Goal: Navigation & Orientation: Understand site structure

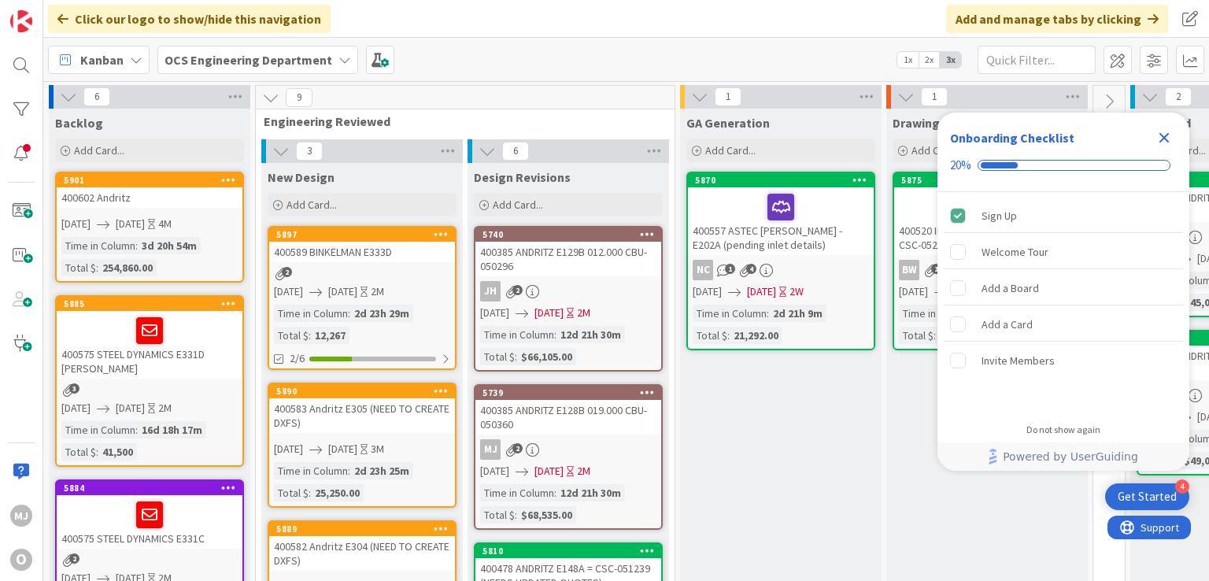
click at [1159, 136] on icon "Close Checklist" at bounding box center [1164, 137] width 19 height 19
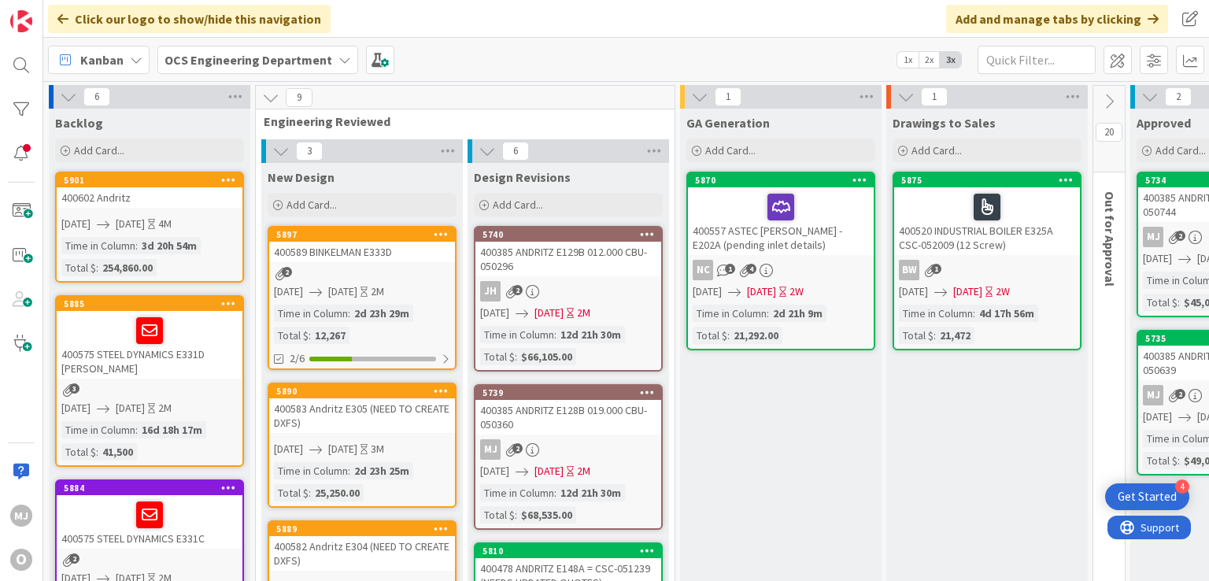
drag, startPoint x: 1186, startPoint y: 2, endPoint x: 762, endPoint y: 18, distance: 423.9
click at [762, 18] on div "Click our logo to show/hide this navigation Add and manage tabs by clicking" at bounding box center [626, 19] width 1166 height 38
click at [655, 23] on div "Click our logo to show/hide this navigation Add and manage tabs by clicking" at bounding box center [626, 19] width 1166 height 38
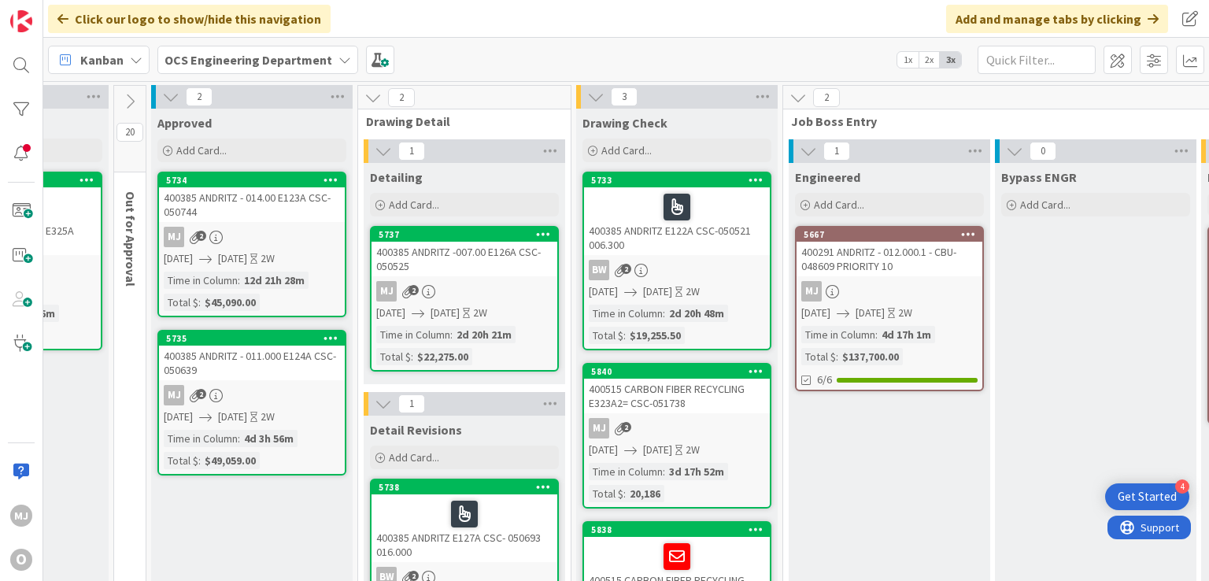
scroll to position [0, 982]
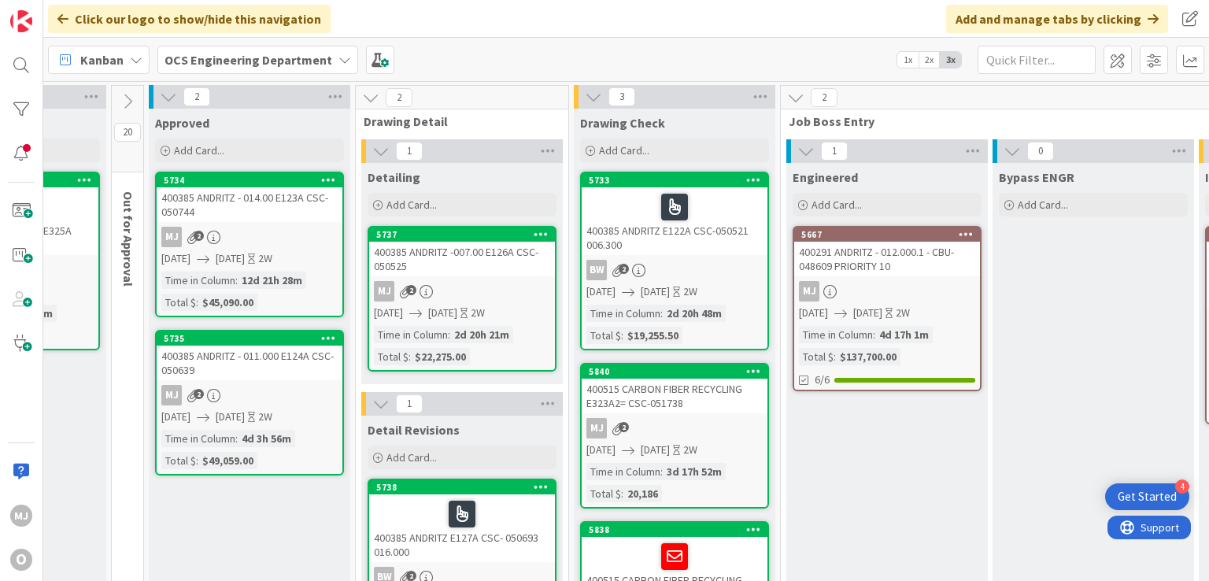
click at [646, 8] on div "Click our logo to show/hide this navigation Add and manage tabs by clicking" at bounding box center [626, 19] width 1166 height 38
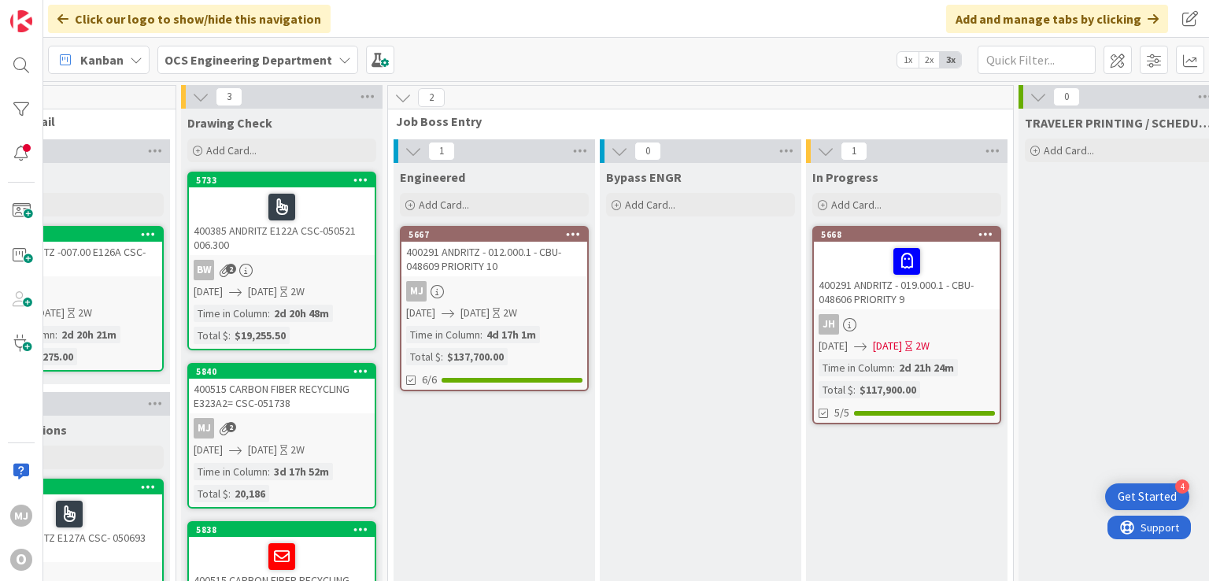
scroll to position [0, 1486]
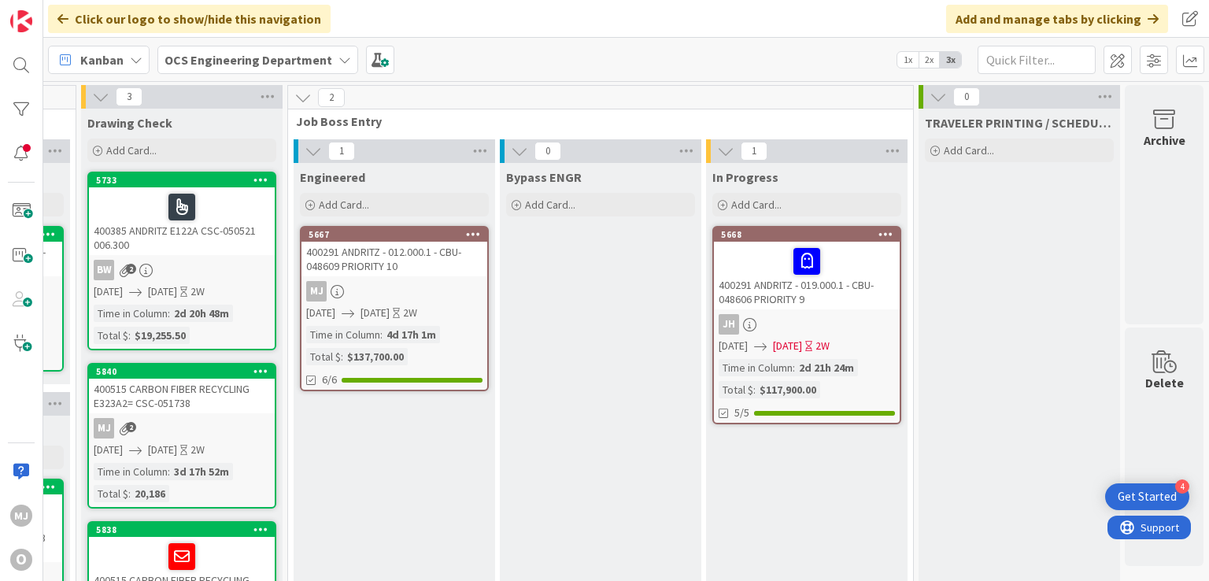
drag, startPoint x: 659, startPoint y: 30, endPoint x: 611, endPoint y: 10, distance: 51.9
click at [611, 10] on div "Click our logo to show/hide this navigation Add and manage tabs by clicking" at bounding box center [626, 19] width 1166 height 38
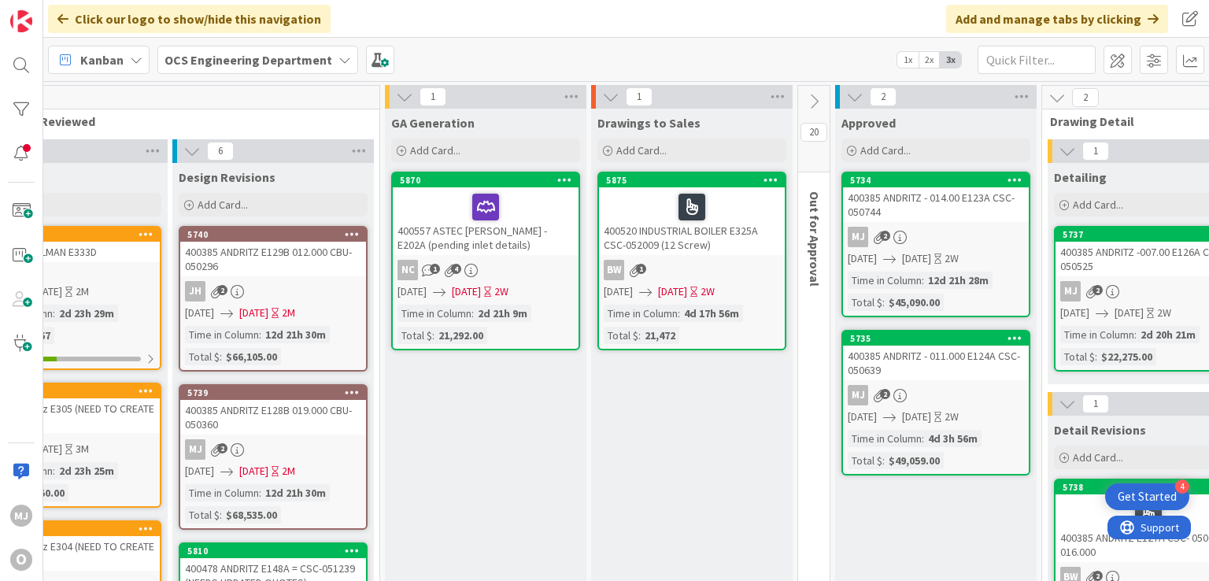
scroll to position [0, 294]
click at [812, 101] on icon at bounding box center [815, 101] width 17 height 17
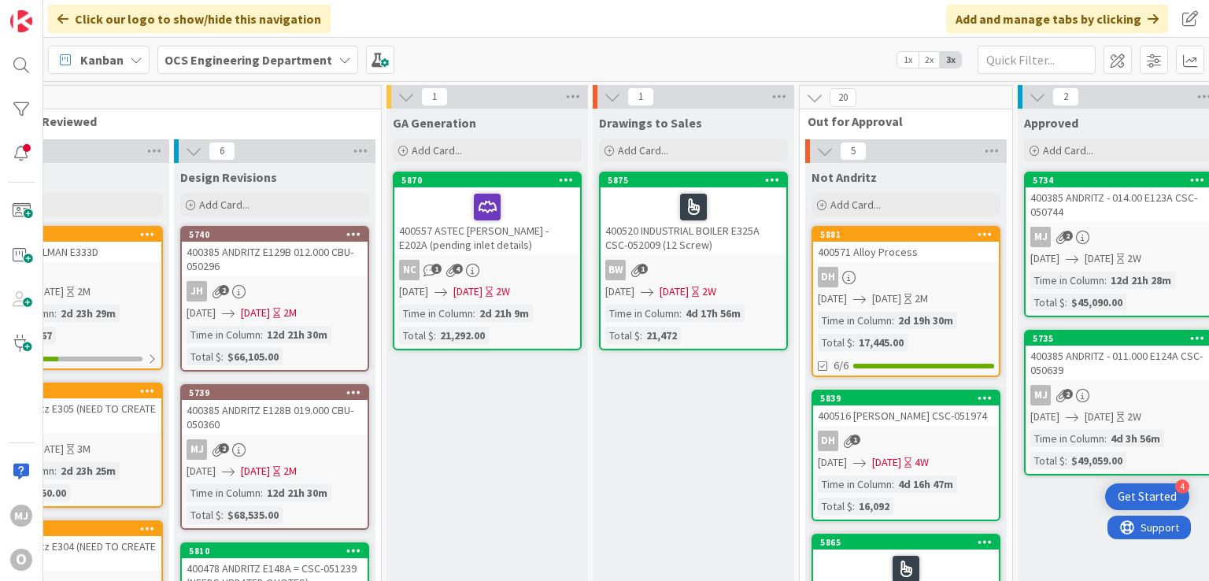
click at [820, 89] on icon at bounding box center [814, 97] width 17 height 17
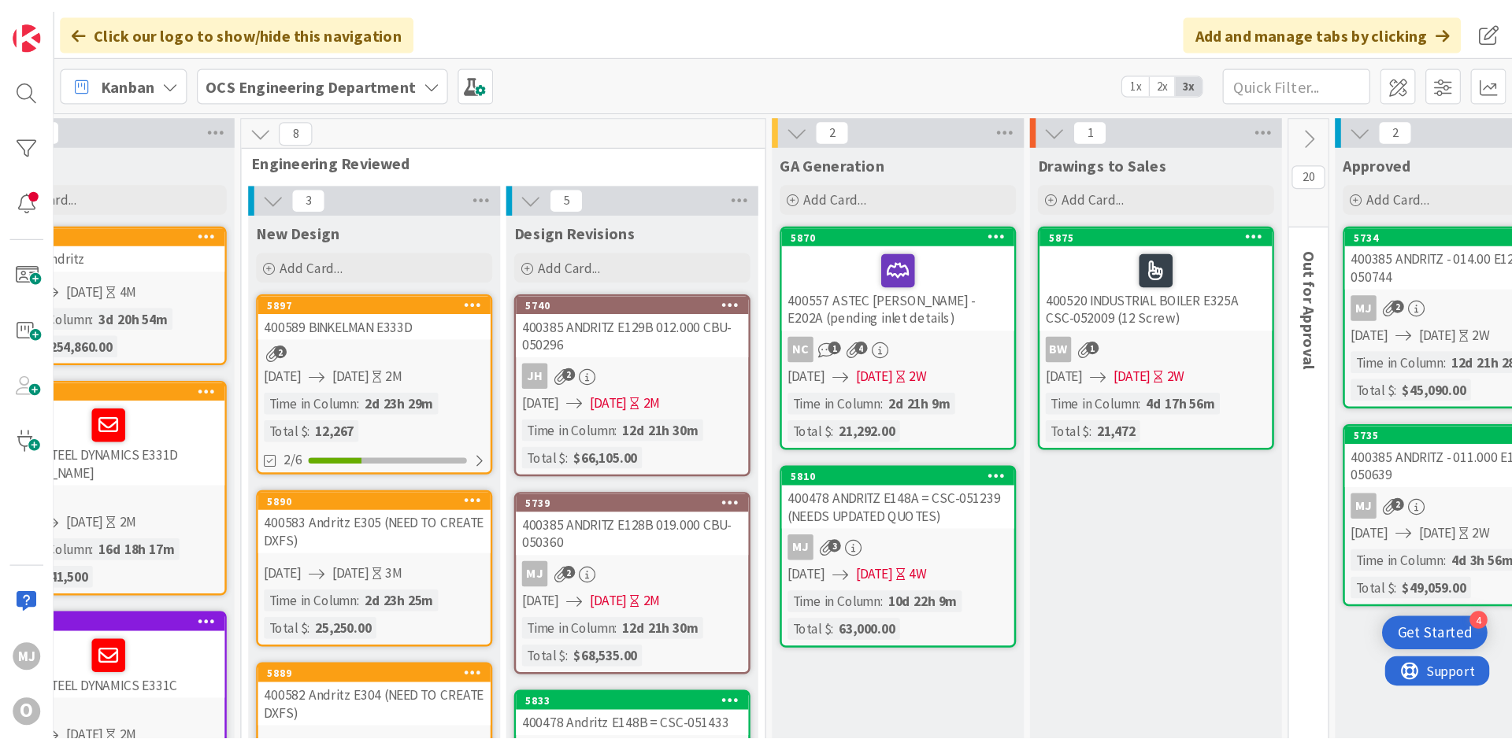
scroll to position [0, 0]
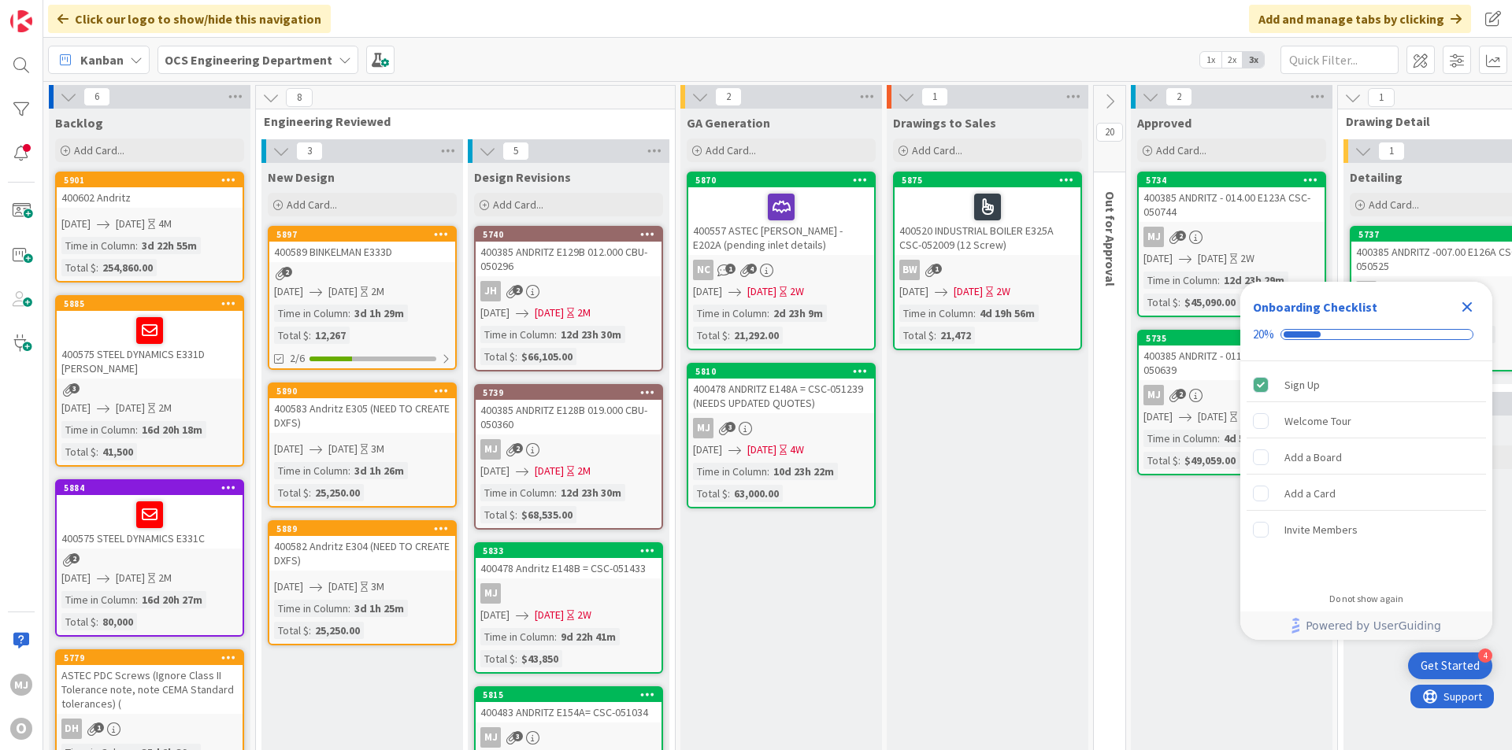
click at [1464, 304] on icon "Close Checklist" at bounding box center [1467, 307] width 10 height 10
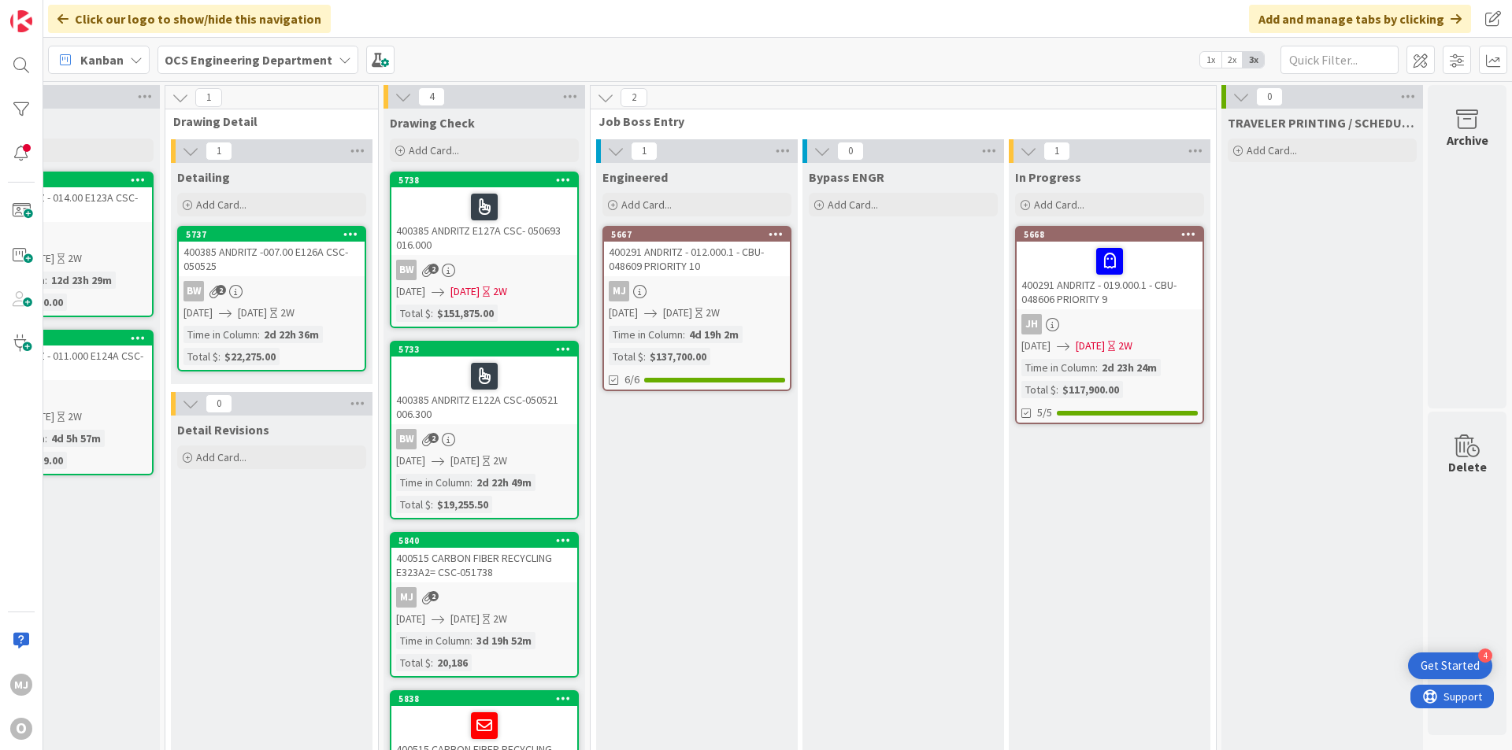
scroll to position [0, 1176]
